Goal: Transaction & Acquisition: Purchase product/service

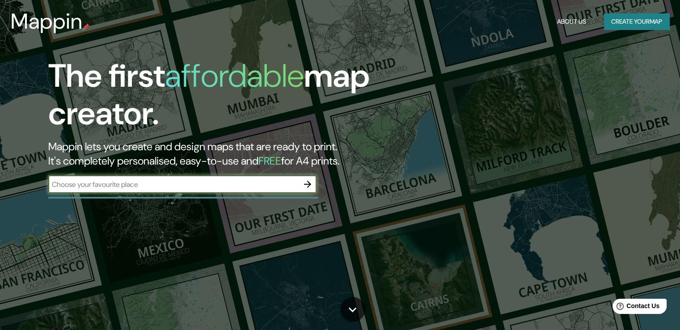
click at [627, 22] on button "Create your map" at bounding box center [636, 21] width 65 height 17
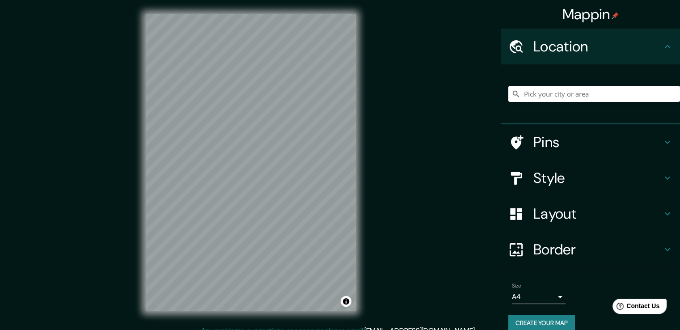
click at [586, 52] on h4 "Location" at bounding box center [597, 47] width 129 height 18
click at [590, 93] on input "Pick your city or area" at bounding box center [594, 94] width 172 height 16
click at [597, 98] on input "Pick your city or area" at bounding box center [594, 94] width 172 height 16
click at [574, 93] on input "es" at bounding box center [594, 94] width 172 height 16
type input "e"
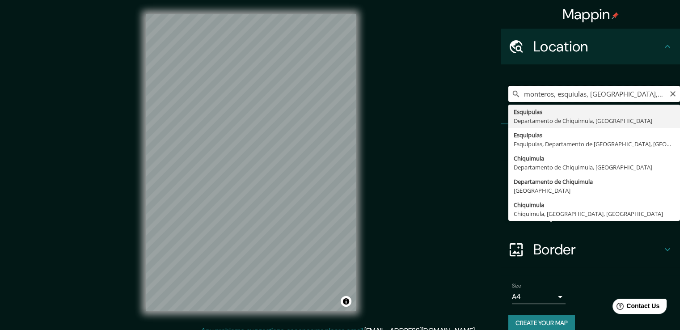
click at [568, 95] on input "monteros, esquiulas, [GEOGRAPHIC_DATA], [GEOGRAPHIC_DATA]" at bounding box center [594, 94] width 172 height 16
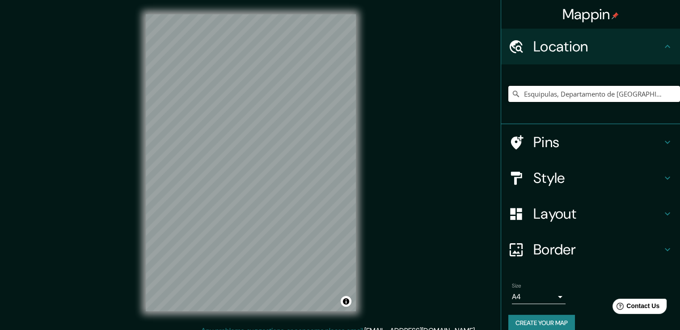
type input "Esquipulas, Departamento de [GEOGRAPHIC_DATA], [GEOGRAPHIC_DATA]"
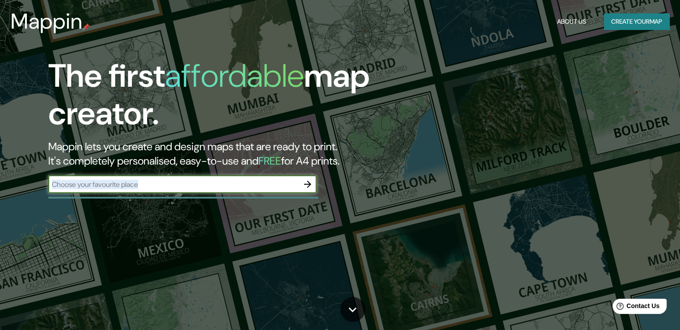
click at [258, 187] on div "​" at bounding box center [182, 184] width 268 height 18
click at [654, 24] on button "Create your map" at bounding box center [636, 21] width 65 height 17
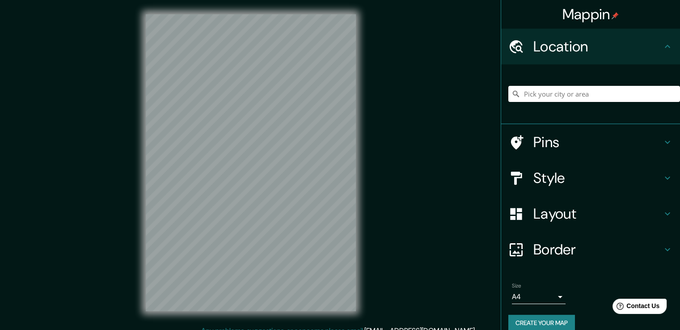
click at [631, 26] on div "Mappin" at bounding box center [590, 14] width 179 height 29
click at [558, 90] on input "Pick your city or area" at bounding box center [594, 94] width 172 height 16
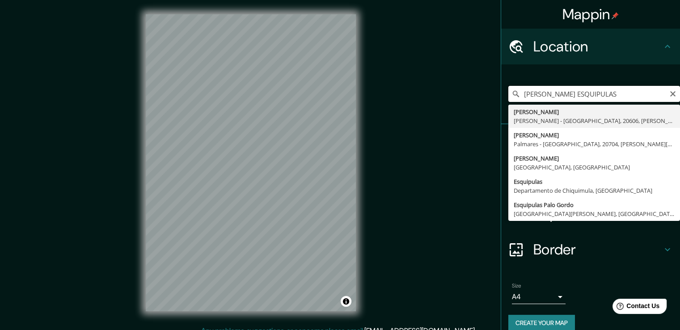
type input "Calle Montero, Naranjo - Provincia de Alajuela, 20606, Costa Rica"
click at [593, 95] on input "Calle Montero, Naranjo - Provincia de Alajuela, 20606, Costa Rica" at bounding box center [594, 94] width 172 height 16
click at [594, 95] on input "Calle Montero, Naranjo - Provincia de Alajuela, 20606, Costa Rica" at bounding box center [594, 94] width 172 height 16
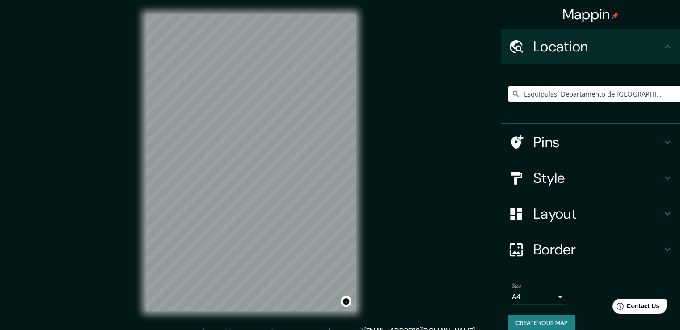
type input "Esquipulas, Departamento de [GEOGRAPHIC_DATA], [GEOGRAPHIC_DATA]"
click at [533, 173] on h4 "Style" at bounding box center [597, 178] width 129 height 18
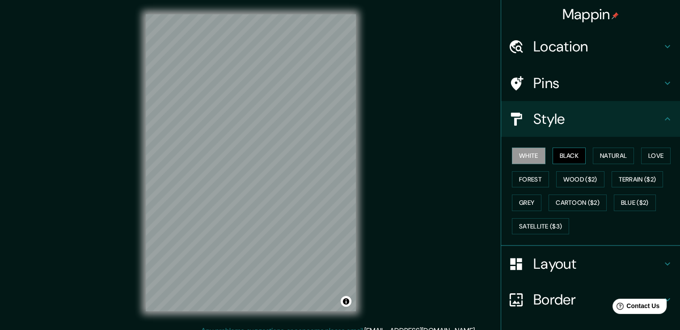
click at [572, 160] on button "Black" at bounding box center [569, 156] width 34 height 17
click at [603, 160] on button "Natural" at bounding box center [613, 156] width 41 height 17
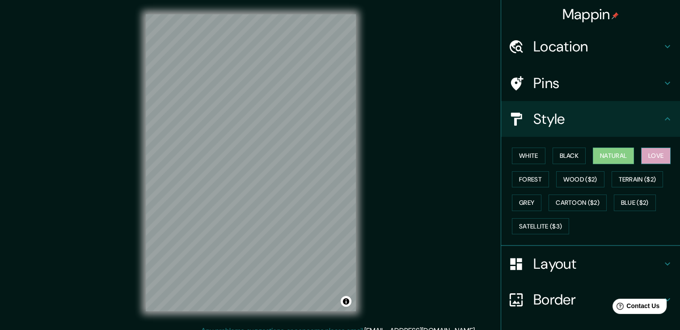
click at [650, 156] on button "Love" at bounding box center [656, 156] width 30 height 17
click at [533, 176] on button "Forest" at bounding box center [530, 179] width 37 height 17
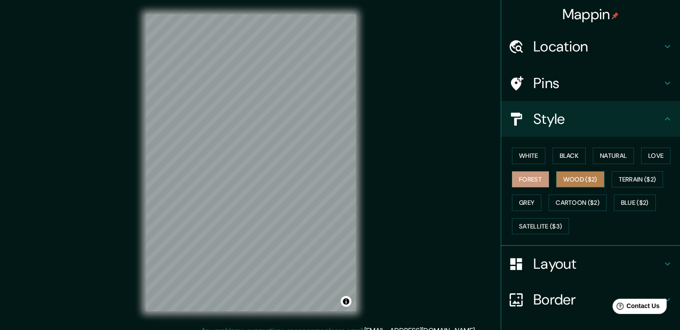
click at [572, 177] on button "Wood ($2)" at bounding box center [580, 179] width 48 height 17
click at [632, 177] on button "Terrain ($2)" at bounding box center [637, 179] width 52 height 17
click at [593, 180] on button "Wood ($2)" at bounding box center [580, 179] width 48 height 17
click at [524, 203] on button "Grey" at bounding box center [527, 202] width 30 height 17
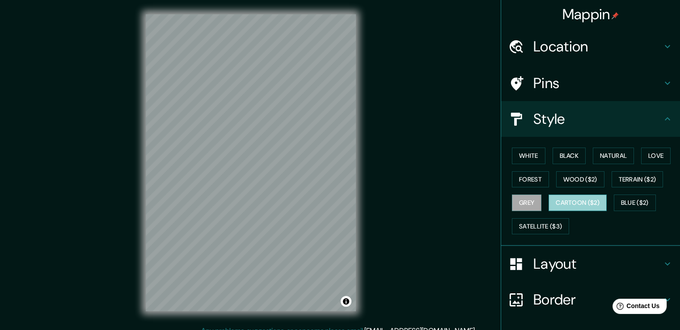
click at [568, 200] on button "Cartoon ($2)" at bounding box center [577, 202] width 58 height 17
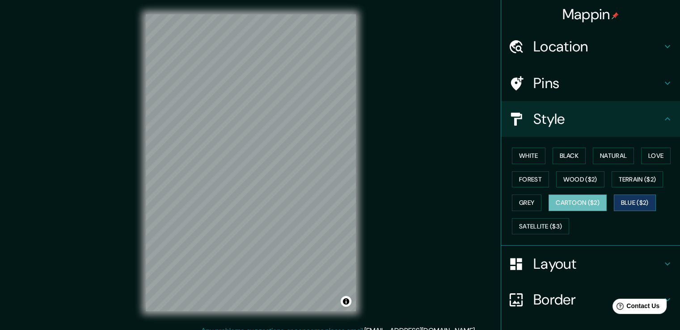
click at [627, 202] on button "Blue ($2)" at bounding box center [635, 202] width 42 height 17
click at [522, 224] on button "Satellite ($3)" at bounding box center [540, 226] width 57 height 17
click at [617, 200] on button "Blue ($2)" at bounding box center [635, 202] width 42 height 17
click at [581, 203] on button "Cartoon ($2)" at bounding box center [577, 202] width 58 height 17
click at [615, 204] on button "Blue ($2)" at bounding box center [635, 202] width 42 height 17
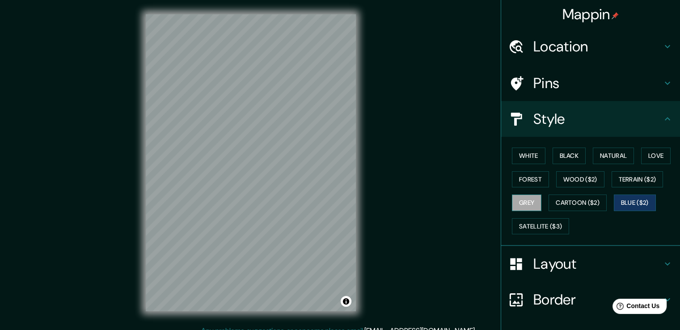
click at [513, 204] on button "Grey" at bounding box center [527, 202] width 30 height 17
click at [564, 184] on button "Wood ($2)" at bounding box center [580, 179] width 48 height 17
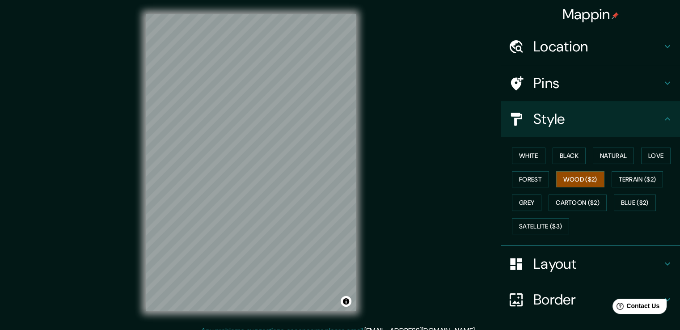
click at [649, 165] on div "White Black Natural Love Forest Wood ($2) Terrain ($2) Grey Cartoon ($2) Blue (…" at bounding box center [594, 191] width 172 height 94
click at [651, 155] on button "Love" at bounding box center [656, 156] width 30 height 17
